Goal: Communication & Community: Answer question/provide support

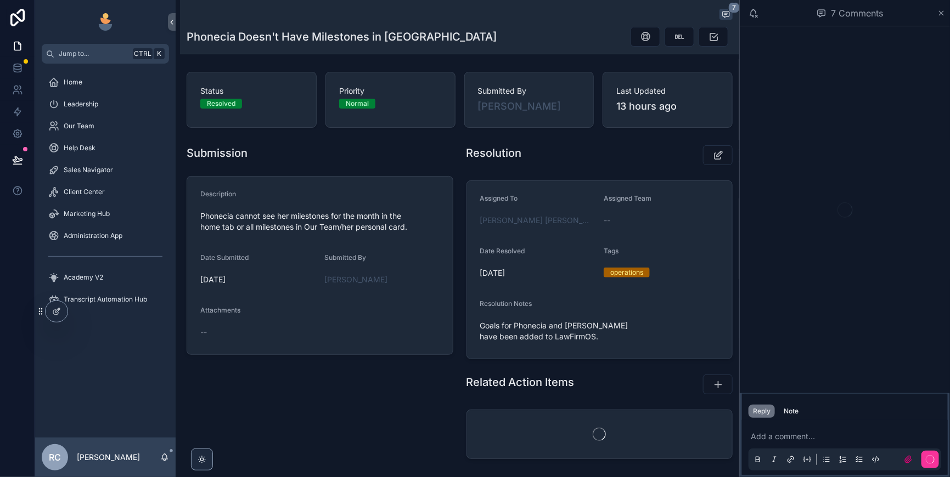
click at [943, 14] on icon "scrollable content" at bounding box center [941, 13] width 8 height 9
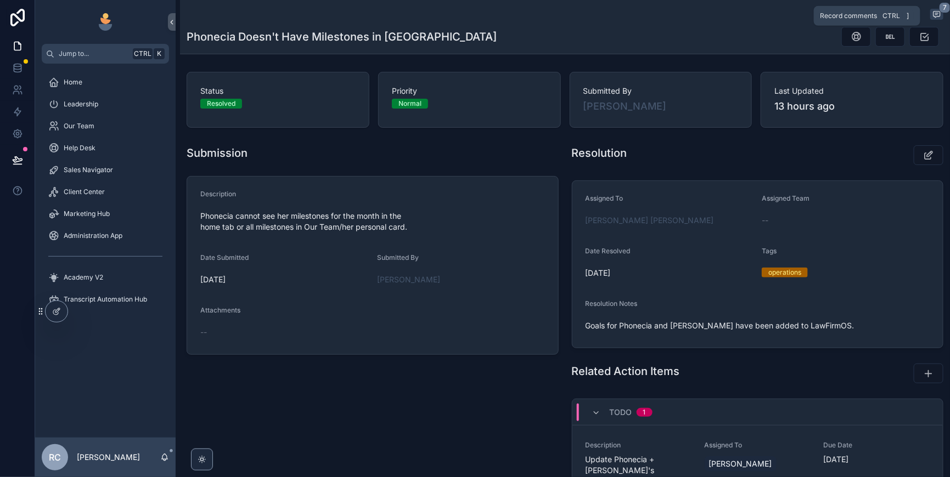
drag, startPoint x: 931, startPoint y: 12, endPoint x: 913, endPoint y: 35, distance: 29.7
click at [939, 12] on span "7" at bounding box center [945, 7] width 12 height 11
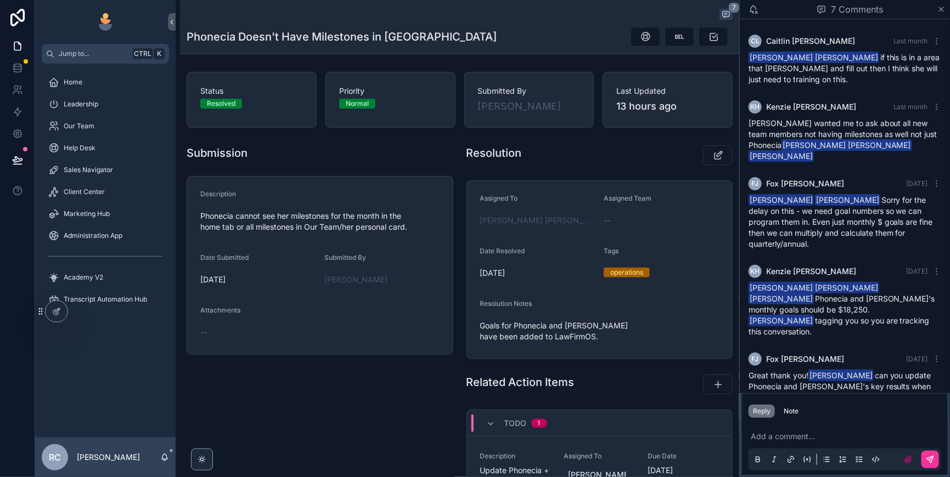
scroll to position [329, 0]
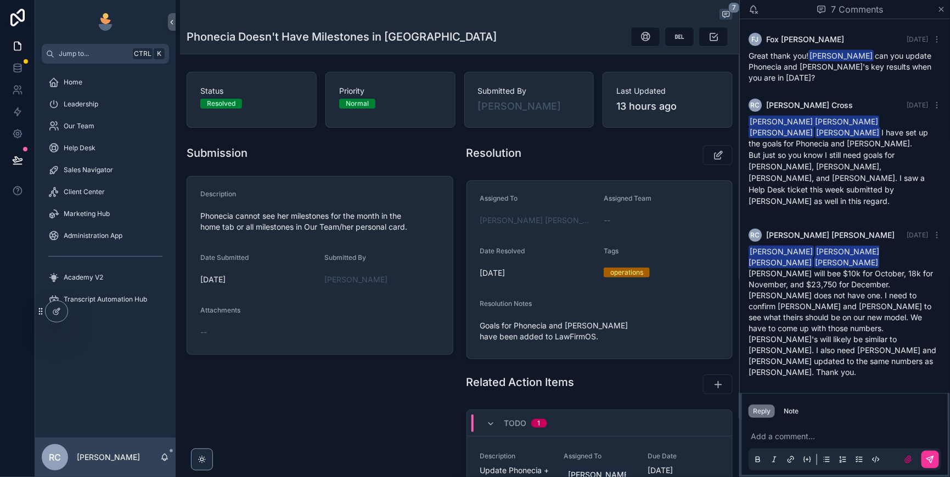
click at [767, 431] on p "scrollable content" at bounding box center [847, 436] width 193 height 11
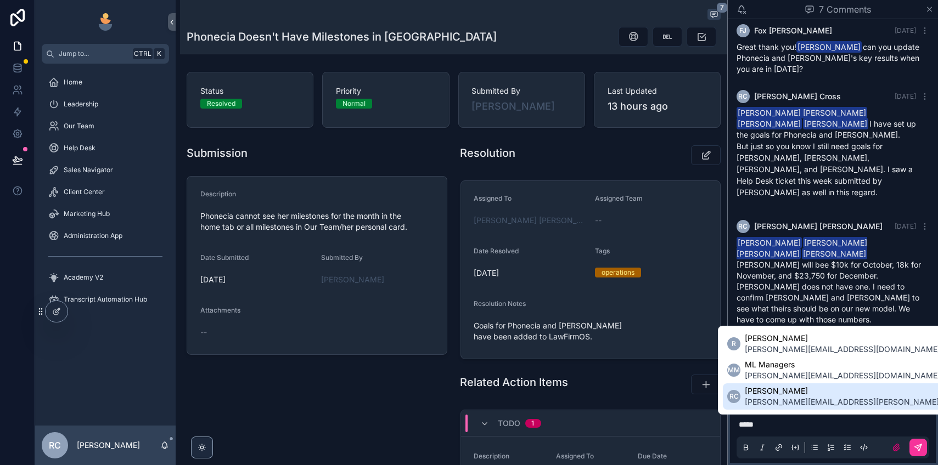
click at [785, 397] on span "[PERSON_NAME][EMAIL_ADDRESS][PERSON_NAME][DOMAIN_NAME]" at bounding box center [874, 402] width 259 height 11
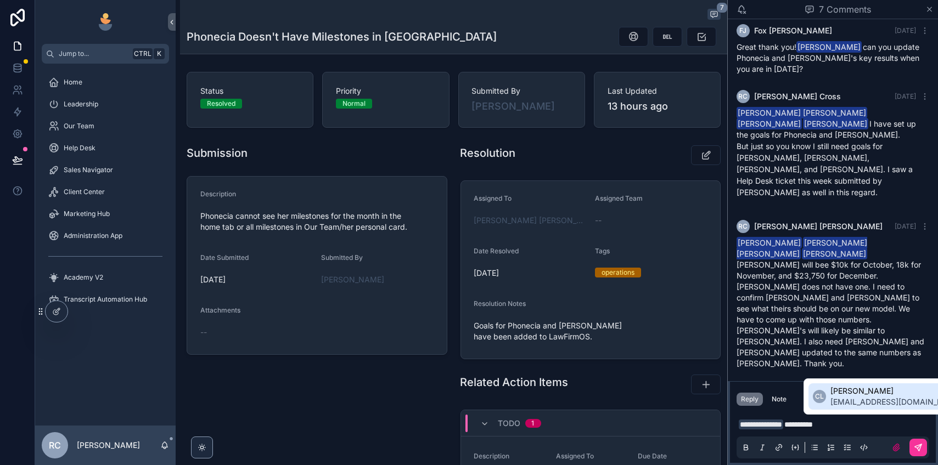
click at [830, 394] on li "CL [PERSON_NAME] [PERSON_NAME][EMAIL_ADDRESS][DOMAIN_NAME]" at bounding box center [887, 397] width 159 height 26
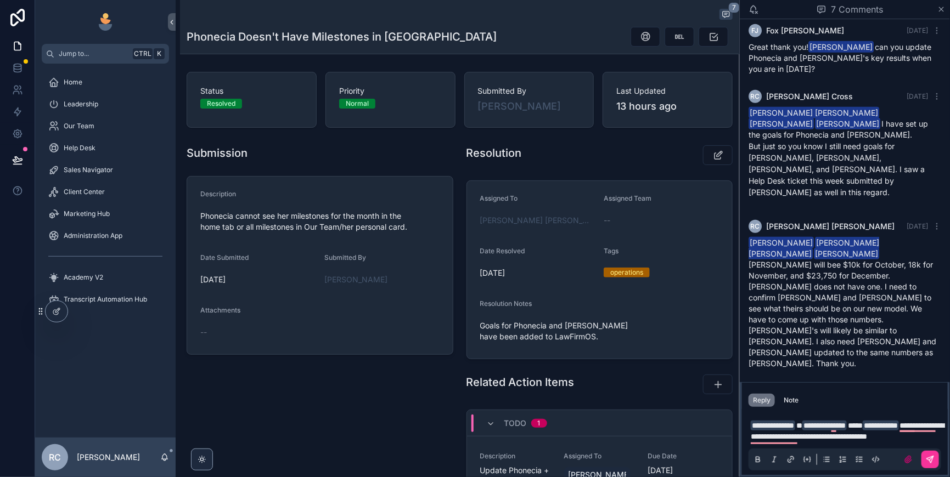
scroll to position [353, 0]
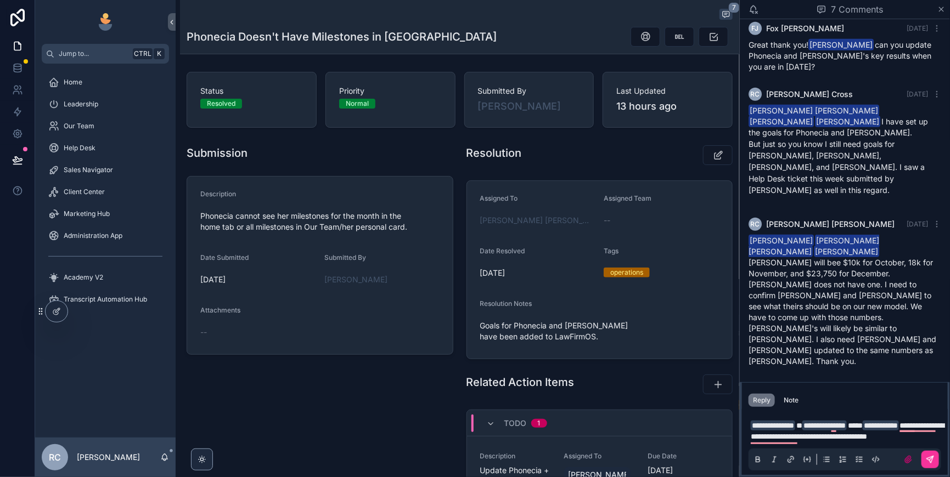
click at [928, 456] on icon "scrollable content" at bounding box center [930, 460] width 9 height 9
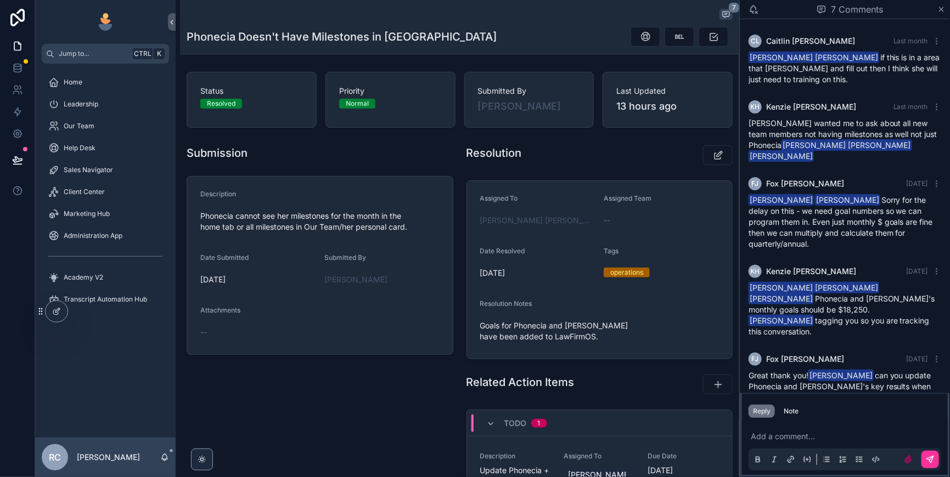
scroll to position [403, 0]
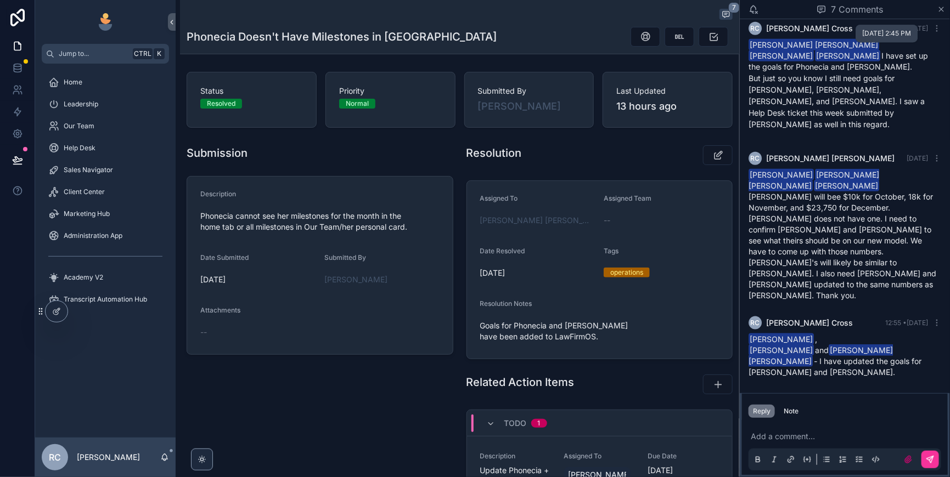
click at [940, 7] on icon "scrollable content" at bounding box center [941, 9] width 8 height 9
